Goal: Navigation & Orientation: Understand site structure

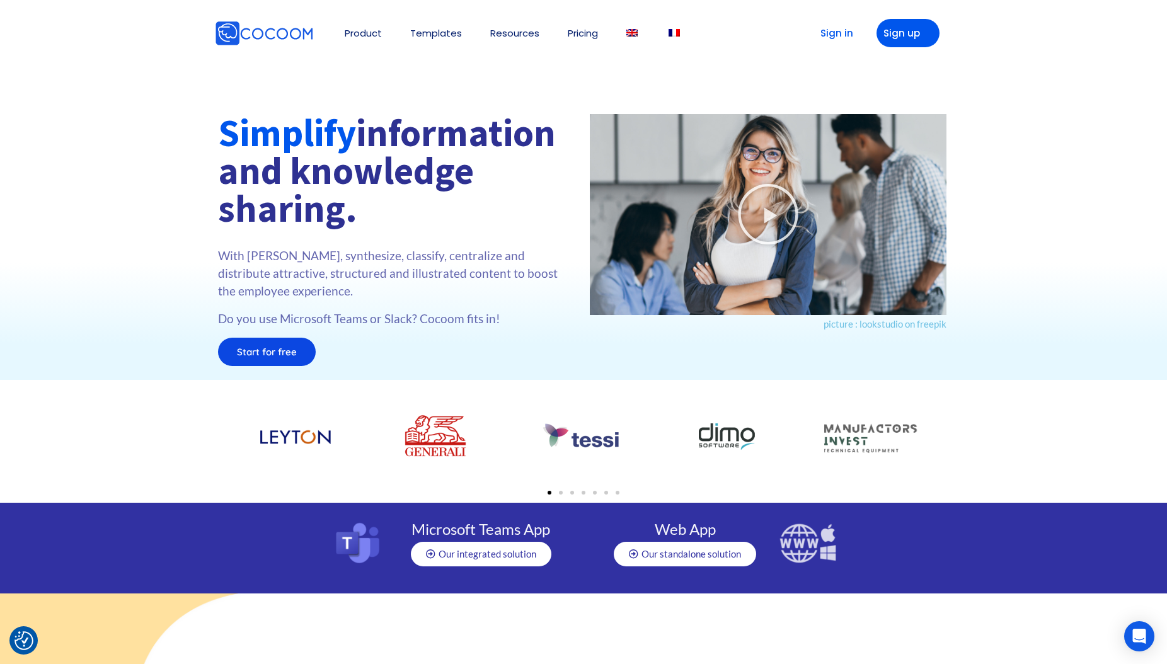
click at [1038, 242] on div at bounding box center [583, 244] width 1167 height 272
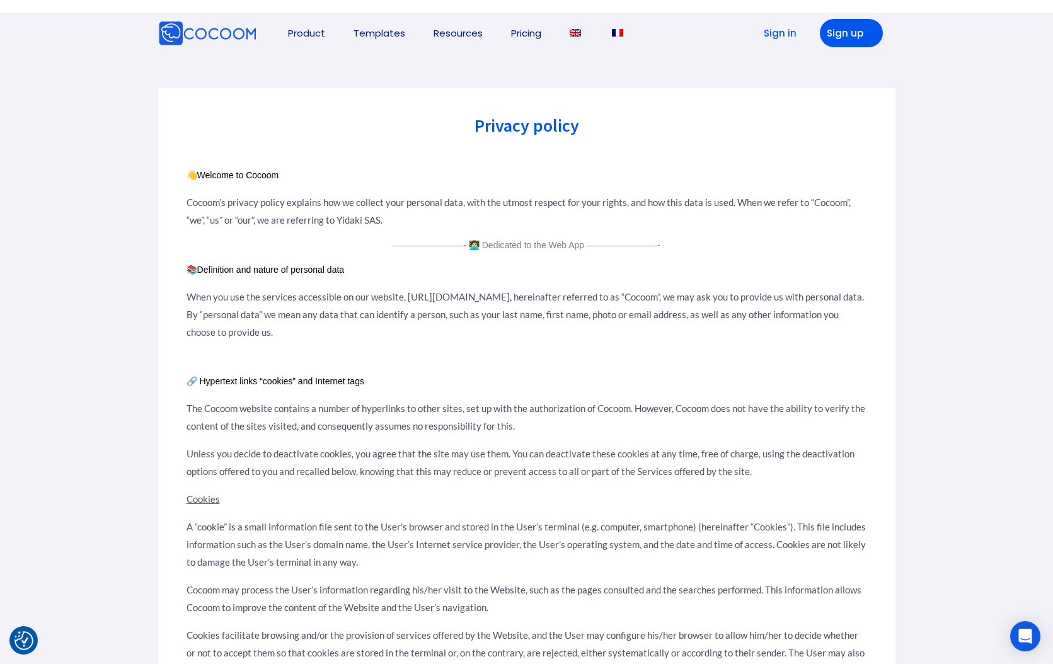
click at [332, 252] on p at bounding box center [526, 257] width 680 height 12
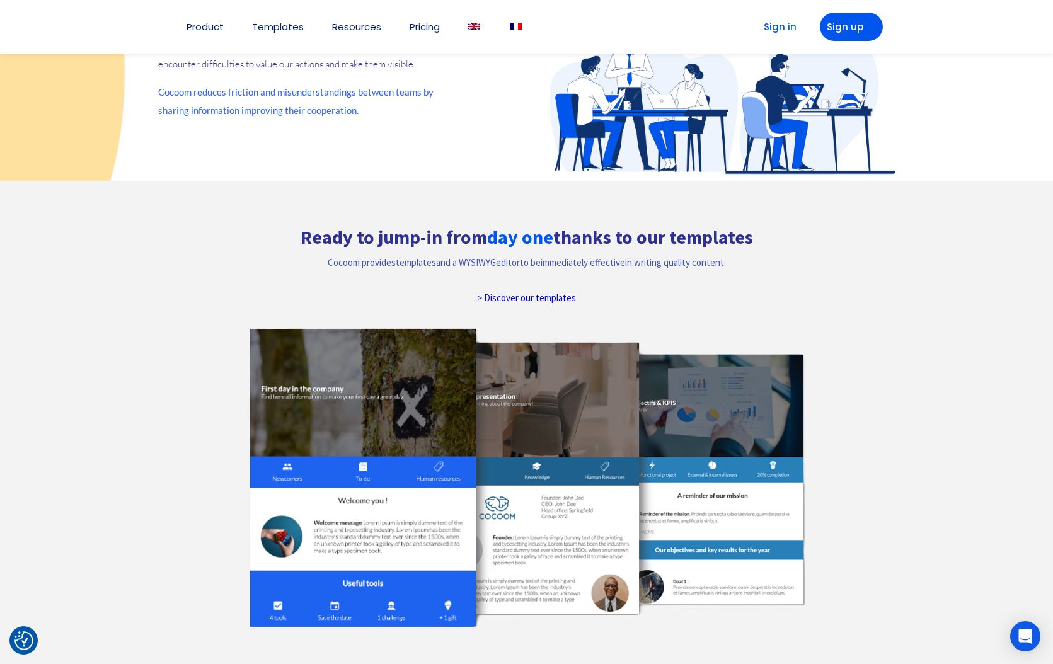
scroll to position [914, 0]
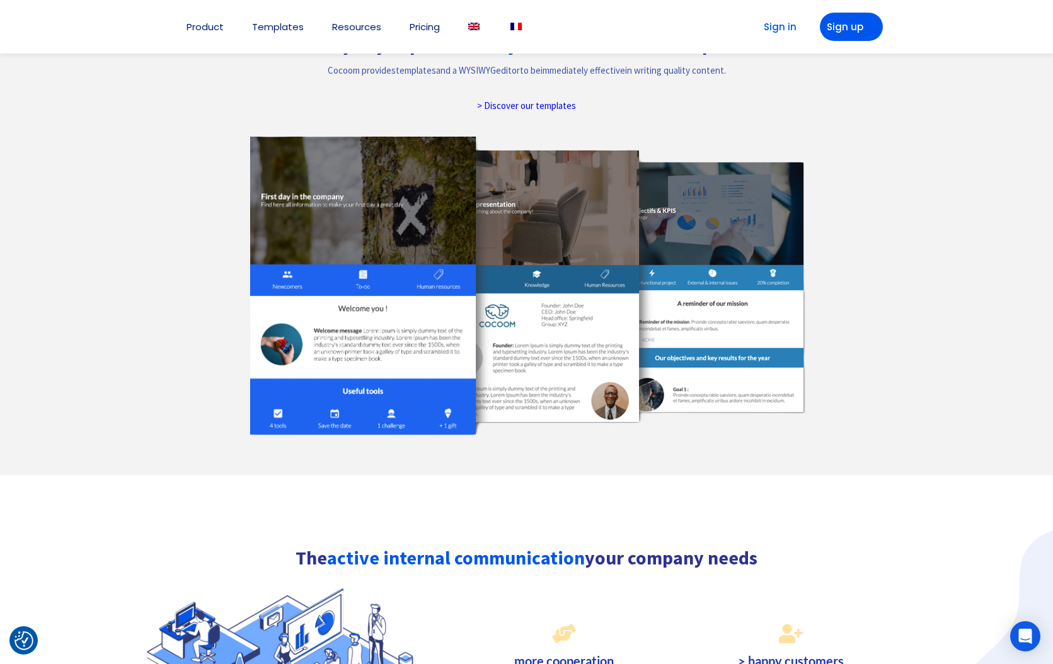
click at [79, 307] on div at bounding box center [526, 232] width 1053 height 486
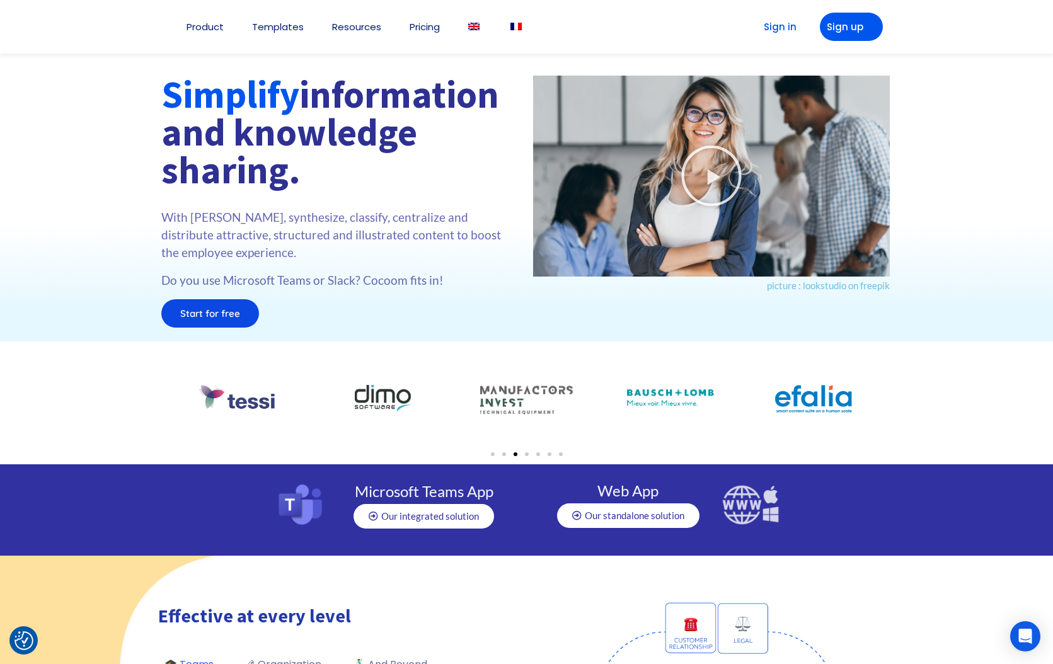
scroll to position [0, 0]
